Goal: Information Seeking & Learning: Learn about a topic

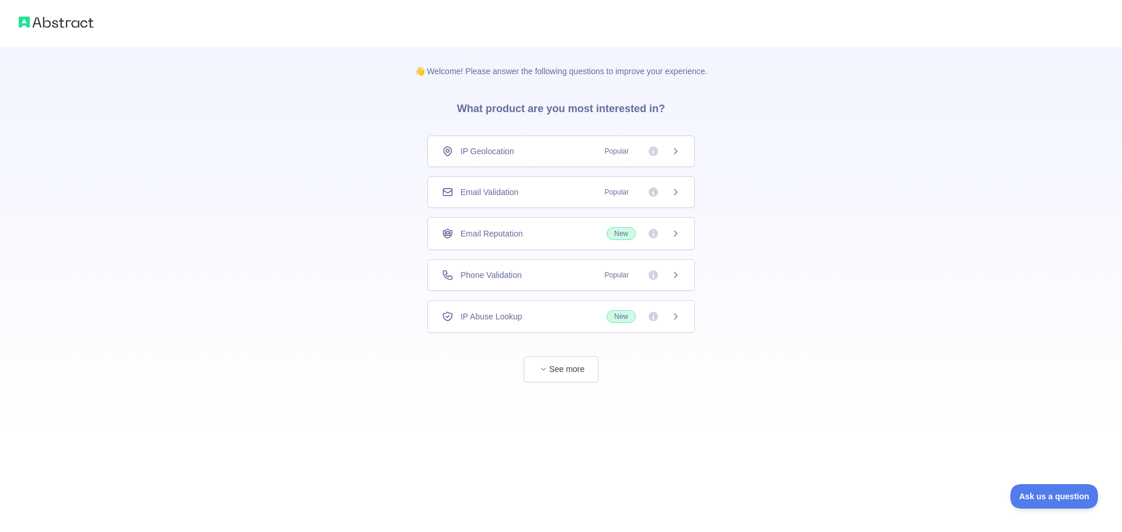
click at [562, 194] on div "Email Validation Popular" at bounding box center [561, 192] width 238 height 12
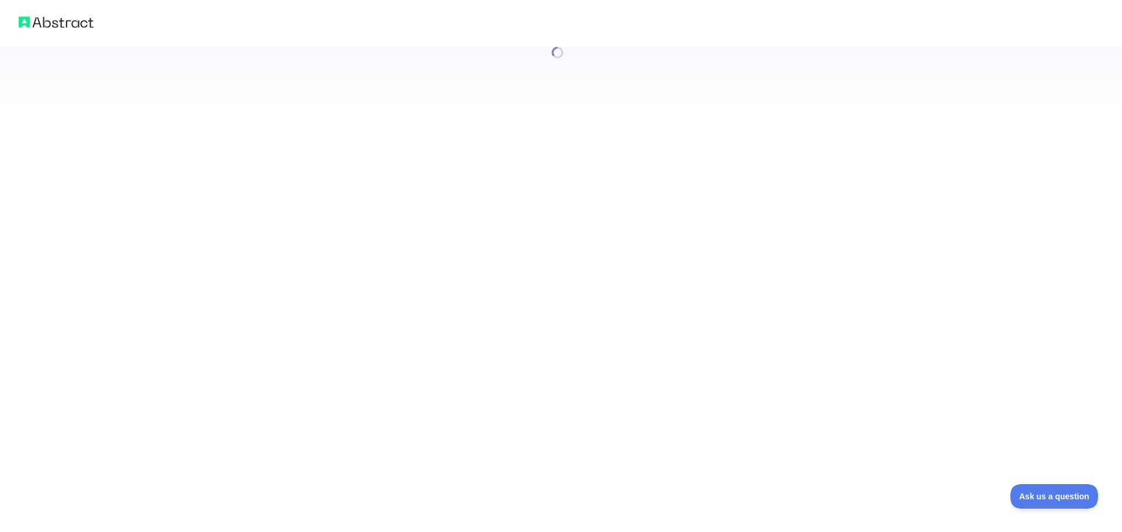
click at [675, 186] on div at bounding box center [561, 266] width 1122 height 532
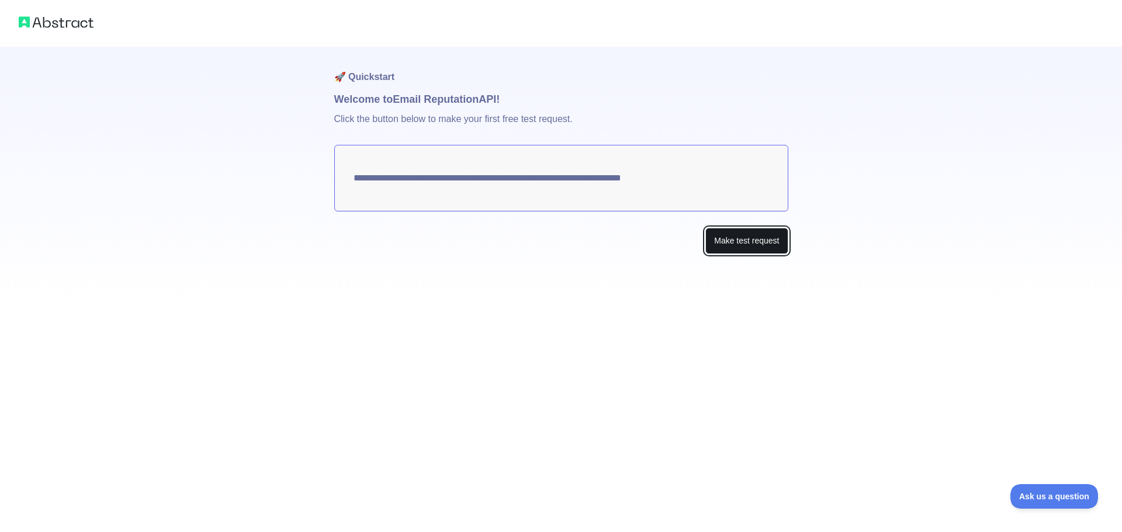
click at [747, 240] on button "Make test request" at bounding box center [746, 241] width 82 height 26
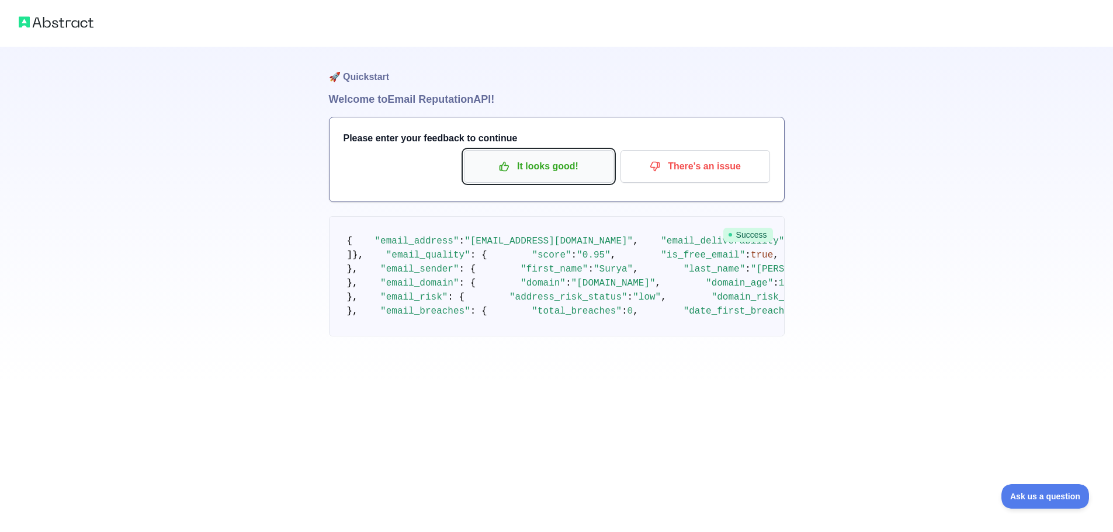
click at [549, 169] on p "It looks good!" at bounding box center [539, 167] width 132 height 20
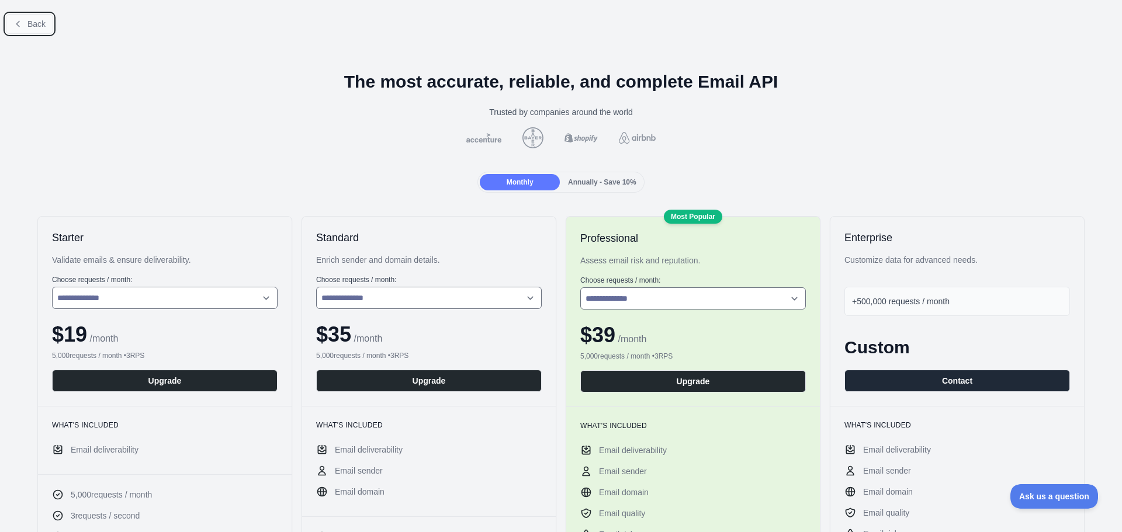
click at [30, 20] on span "Back" at bounding box center [36, 23] width 18 height 9
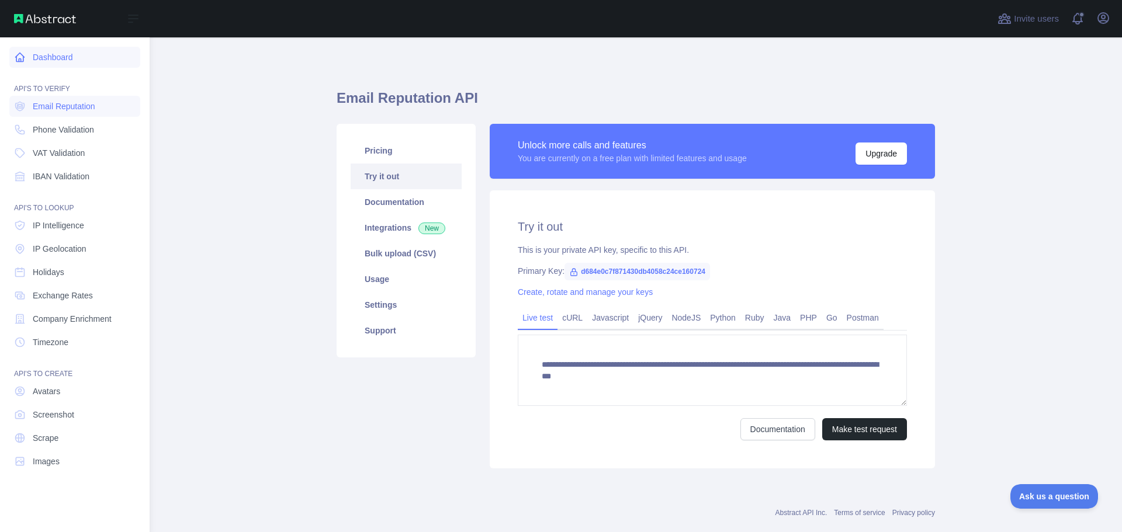
click at [12, 51] on link "Dashboard" at bounding box center [74, 57] width 131 height 21
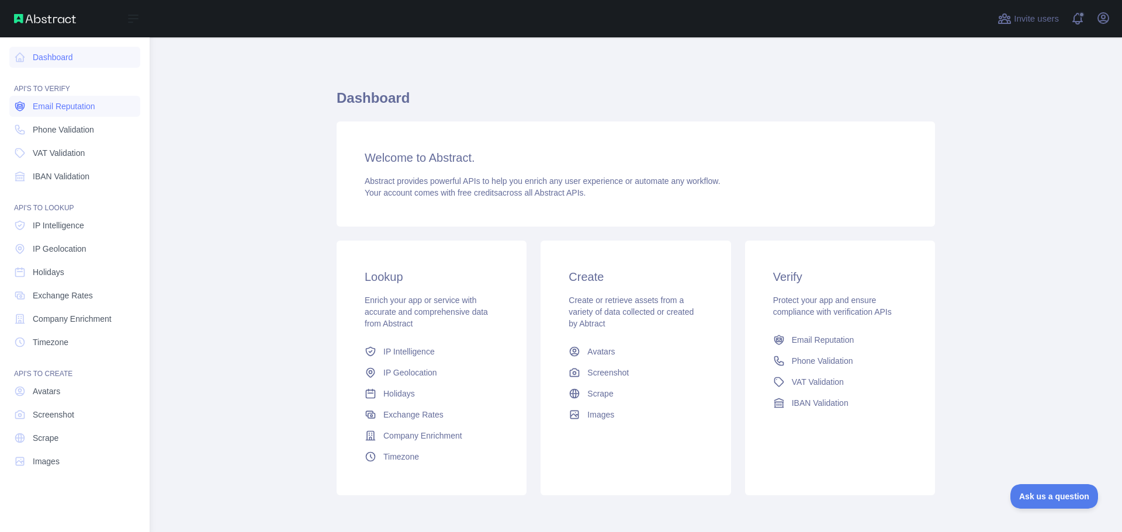
click at [44, 112] on link "Email Reputation" at bounding box center [74, 106] width 131 height 21
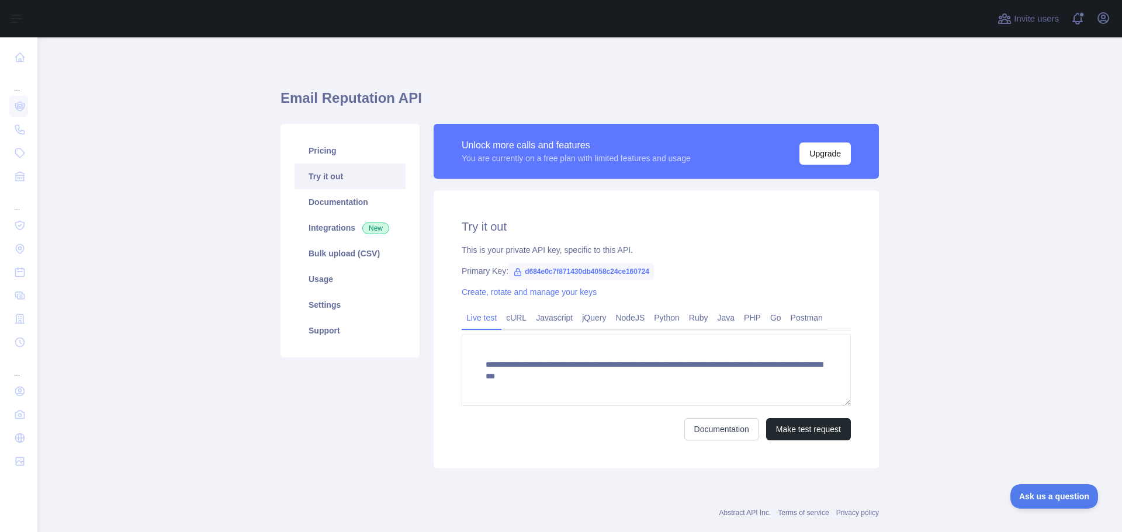
click at [610, 272] on span "d684e0c7f871430db4058c24ce160724" at bounding box center [580, 272] width 145 height 18
click at [608, 272] on span "d684e0c7f871430db4058c24ce160724" at bounding box center [580, 272] width 145 height 18
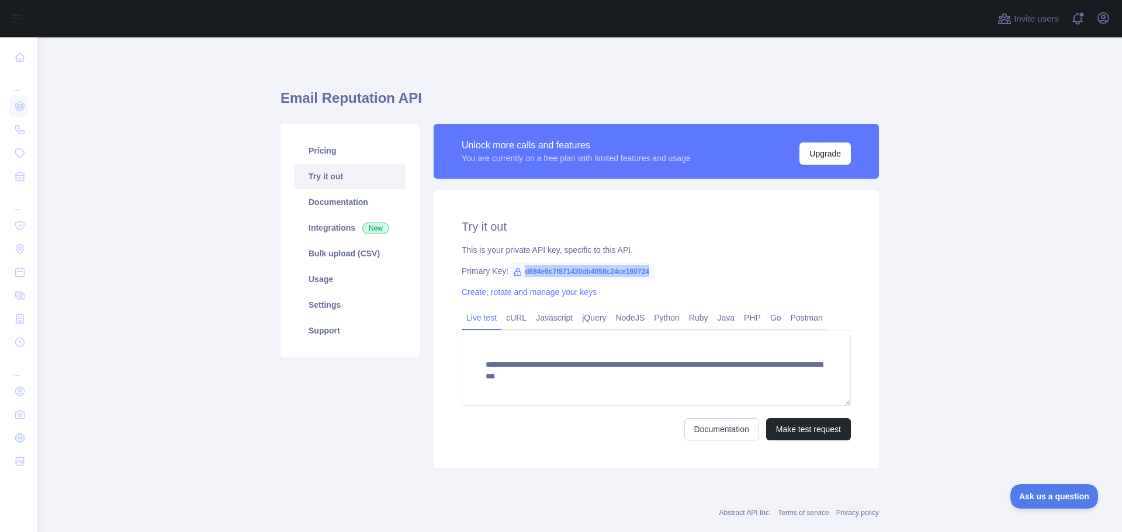
click at [608, 272] on span "d684e0c7f871430db4058c24ce160724" at bounding box center [580, 272] width 145 height 18
